Goal: Task Accomplishment & Management: Manage account settings

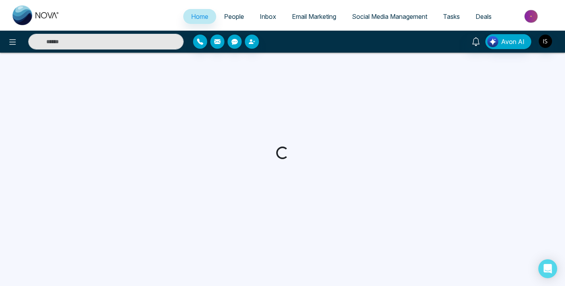
select select "*"
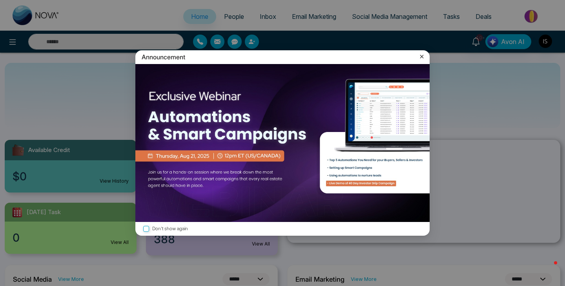
click at [421, 60] on div "Announcement" at bounding box center [282, 57] width 294 height 14
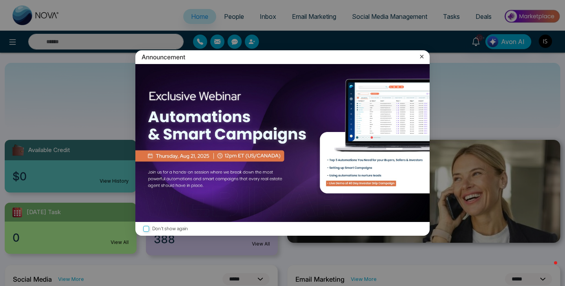
click at [420, 58] on icon at bounding box center [422, 57] width 8 height 8
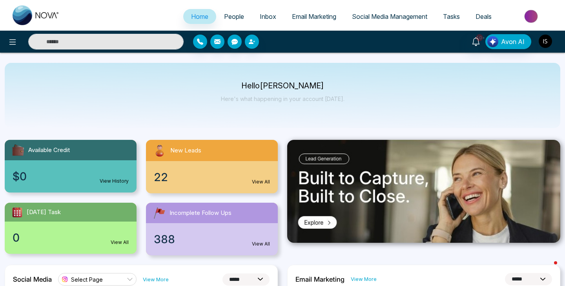
click at [546, 42] on img "button" at bounding box center [545, 41] width 13 height 13
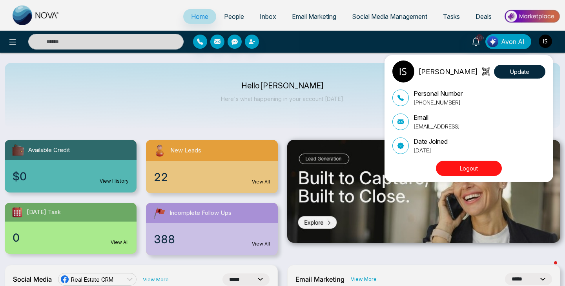
click at [448, 168] on button "Logout" at bounding box center [469, 168] width 66 height 15
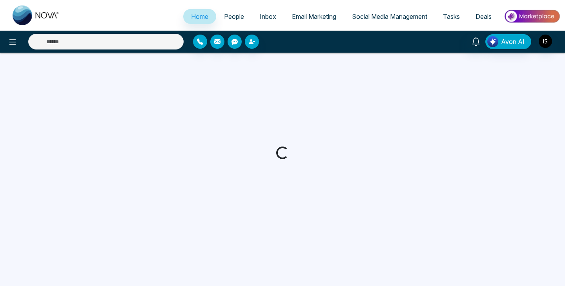
select select "*"
